Goal: Task Accomplishment & Management: Complete application form

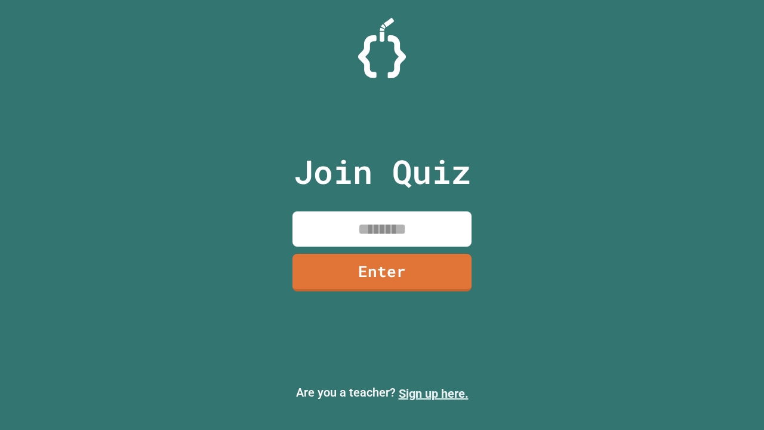
click at [433, 393] on link "Sign up here." at bounding box center [434, 393] width 70 height 14
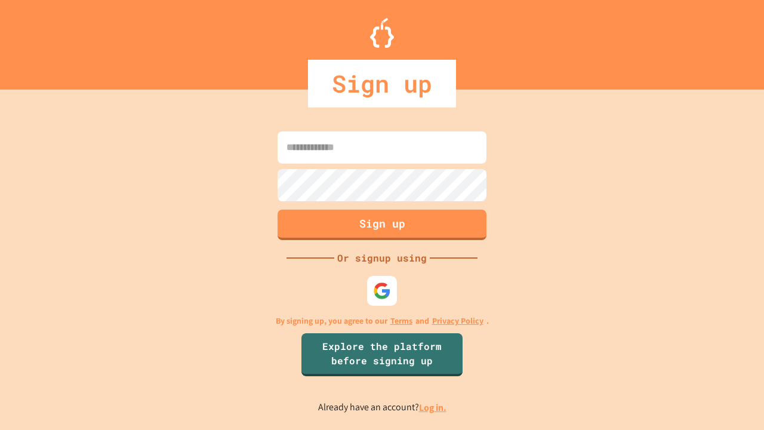
click at [433, 407] on link "Log in." at bounding box center [432, 407] width 27 height 13
